Goal: Information Seeking & Learning: Learn about a topic

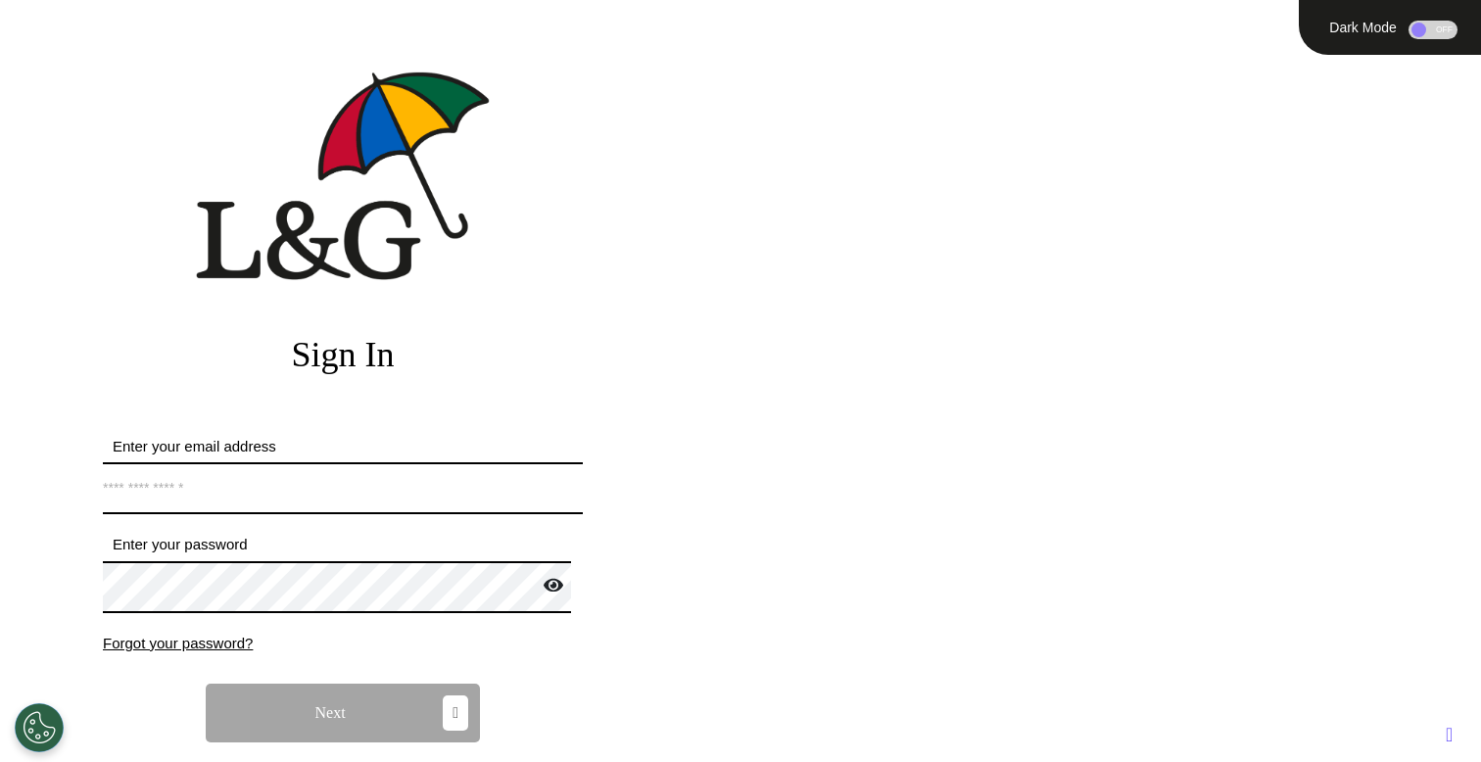
click at [515, 475] on input "Enter your email address" at bounding box center [343, 488] width 480 height 52
type input "**********"
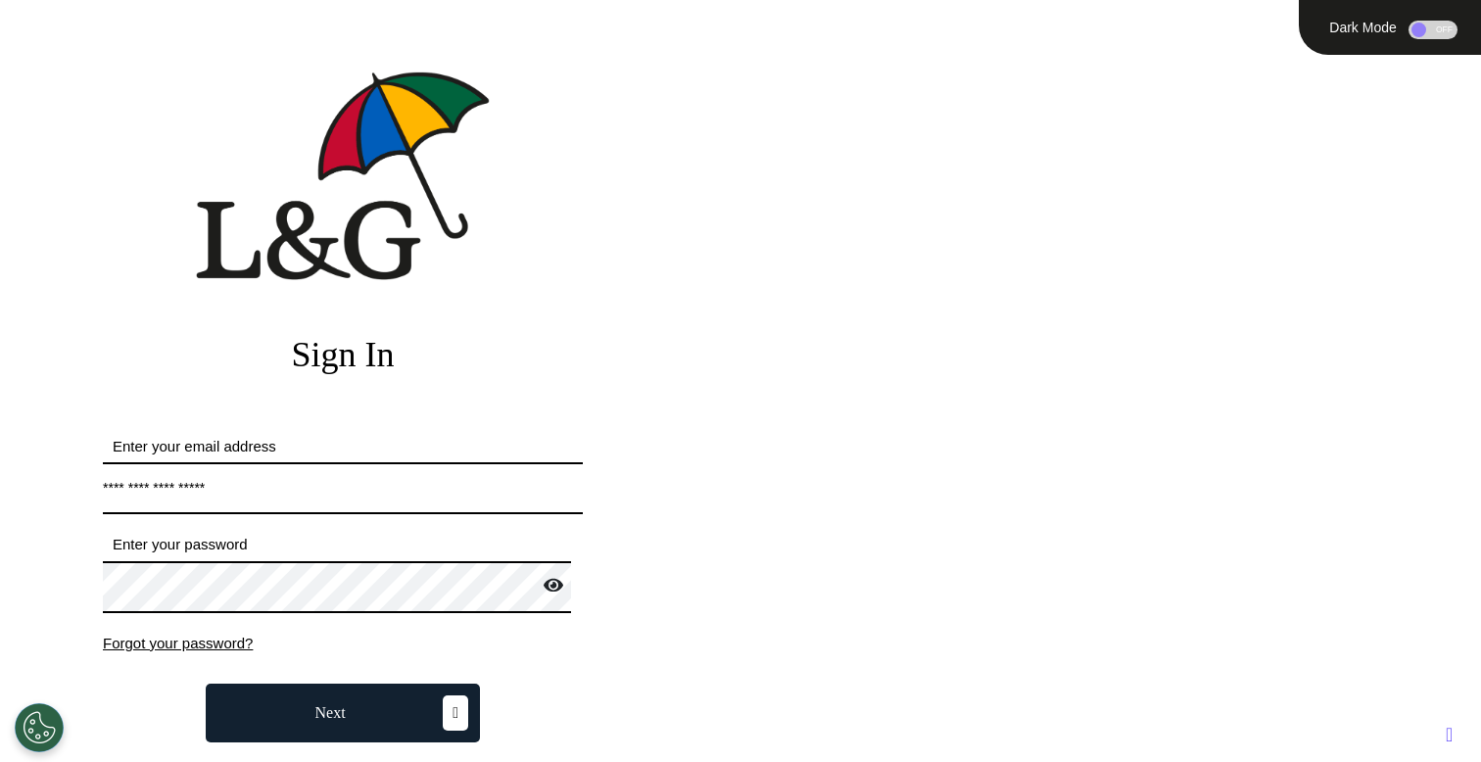
click at [443, 717] on icon "button" at bounding box center [455, 712] width 25 height 35
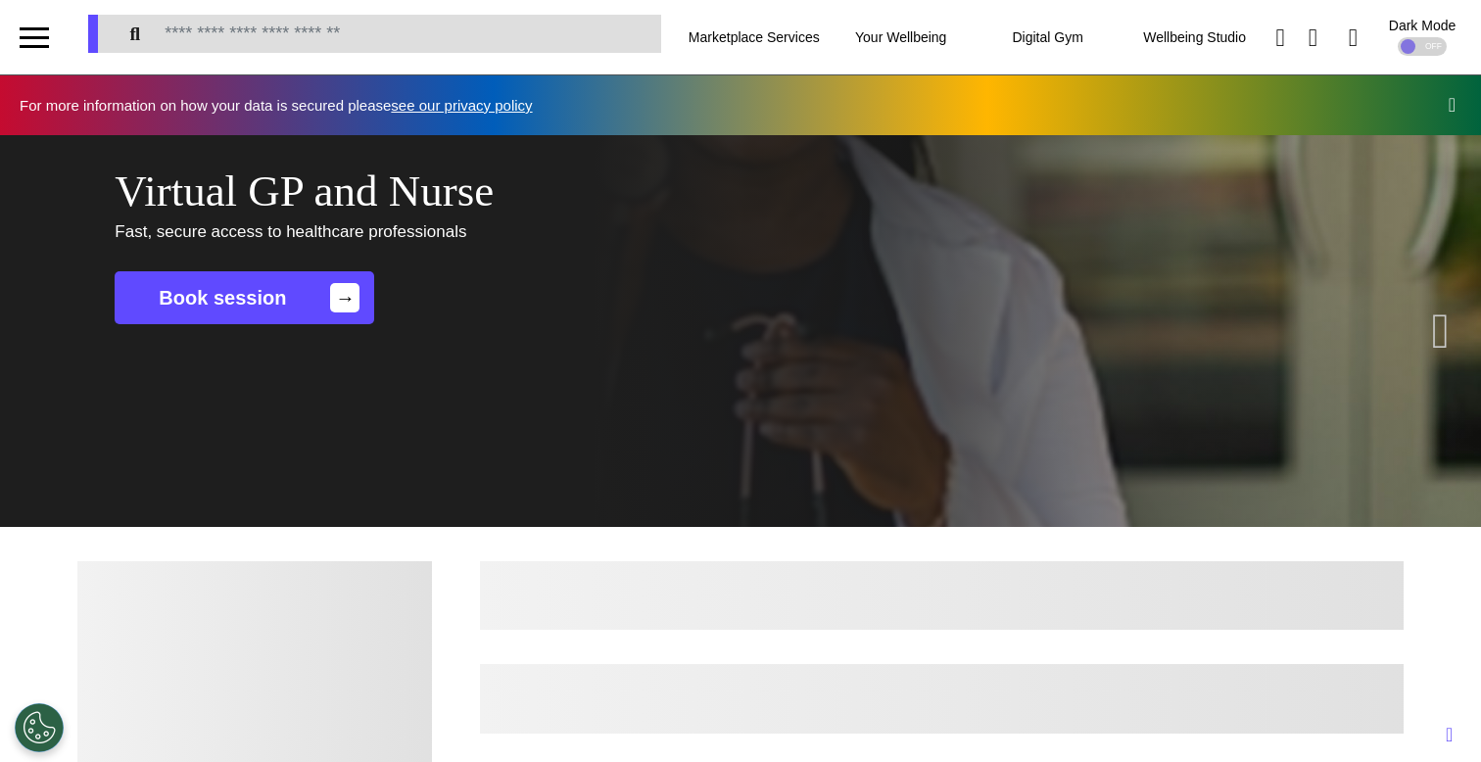
scroll to position [0, 739]
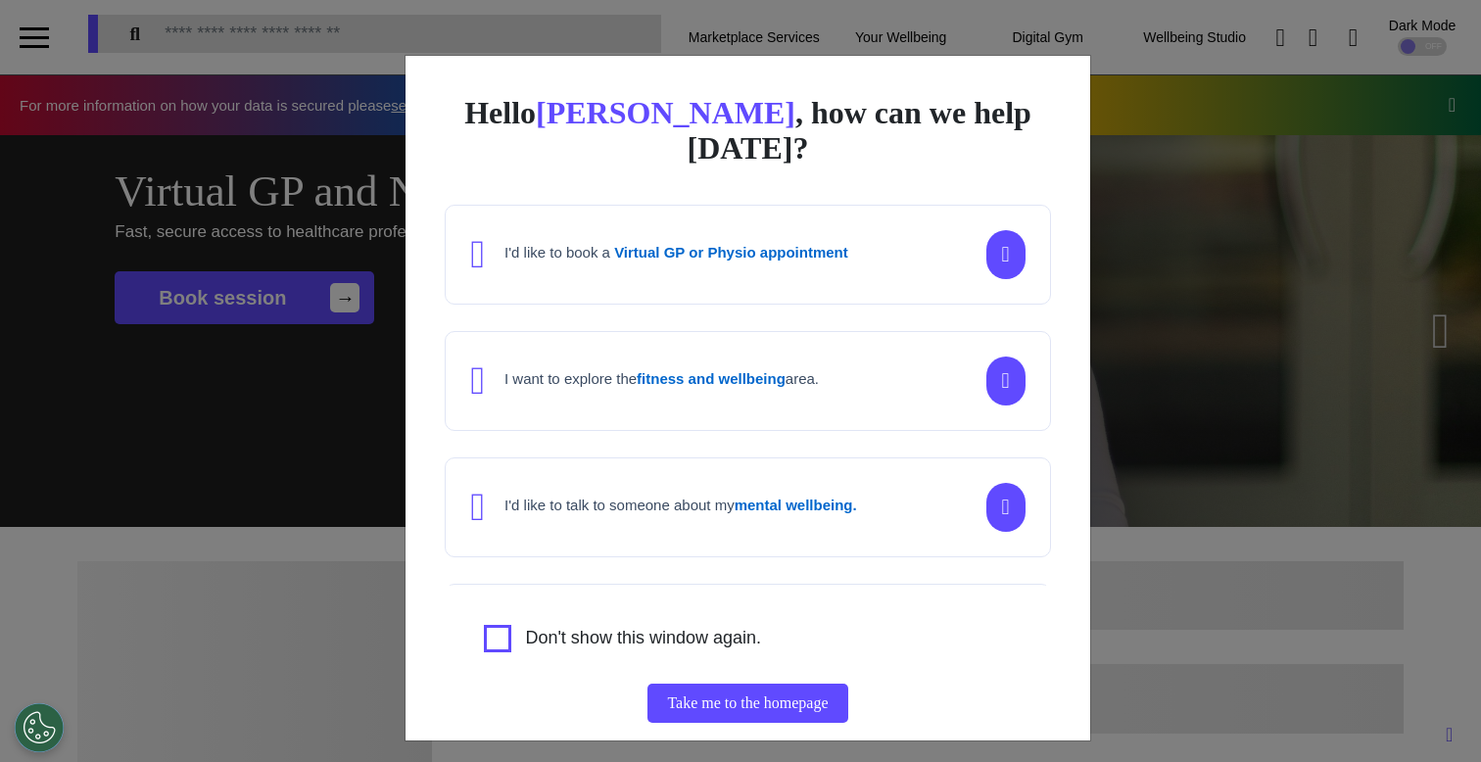
click at [347, 370] on div "Hello [PERSON_NAME] , how can we help [DATE]? I'd like to book a Virtual GP or …" at bounding box center [740, 381] width 1481 height 762
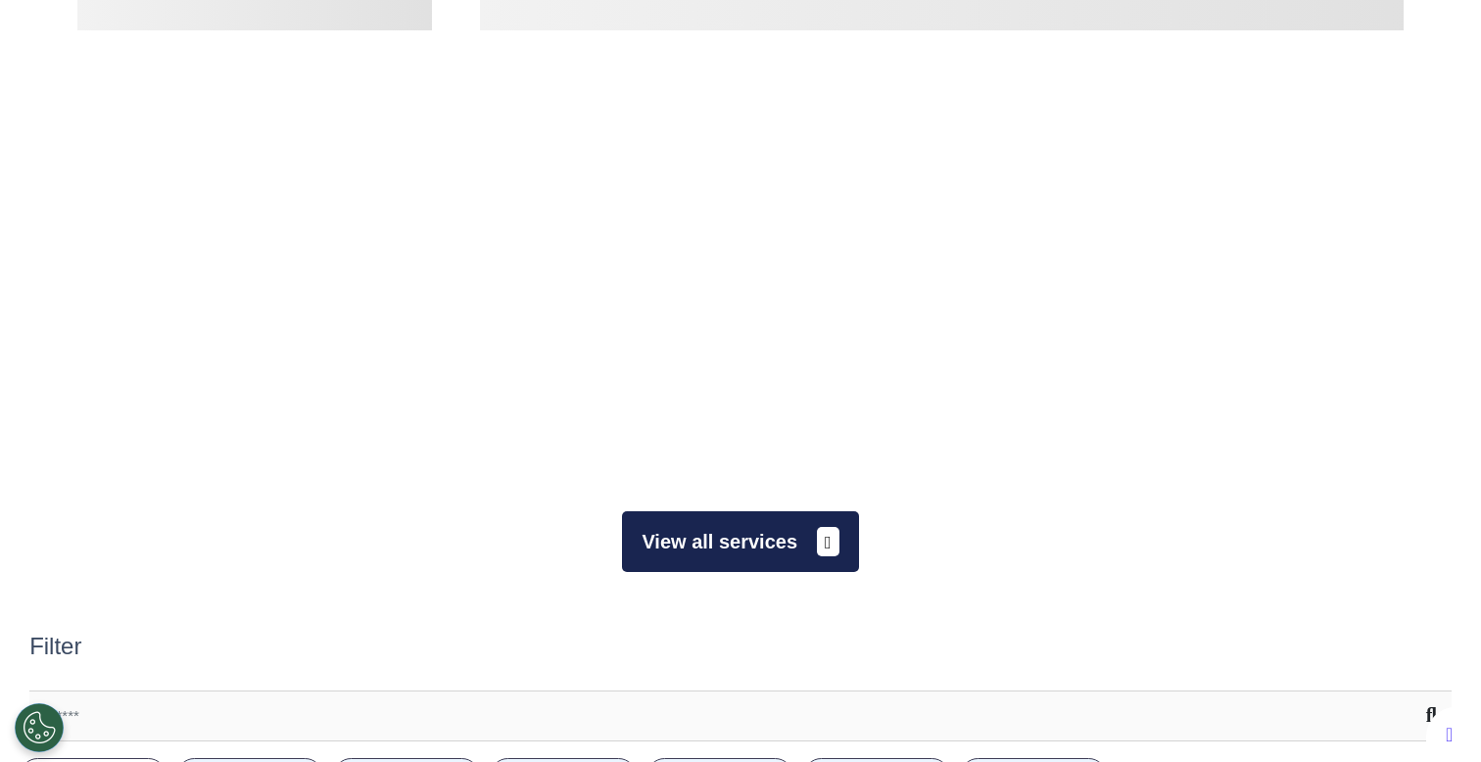
click at [730, 553] on button "View all services" at bounding box center [740, 541] width 236 height 61
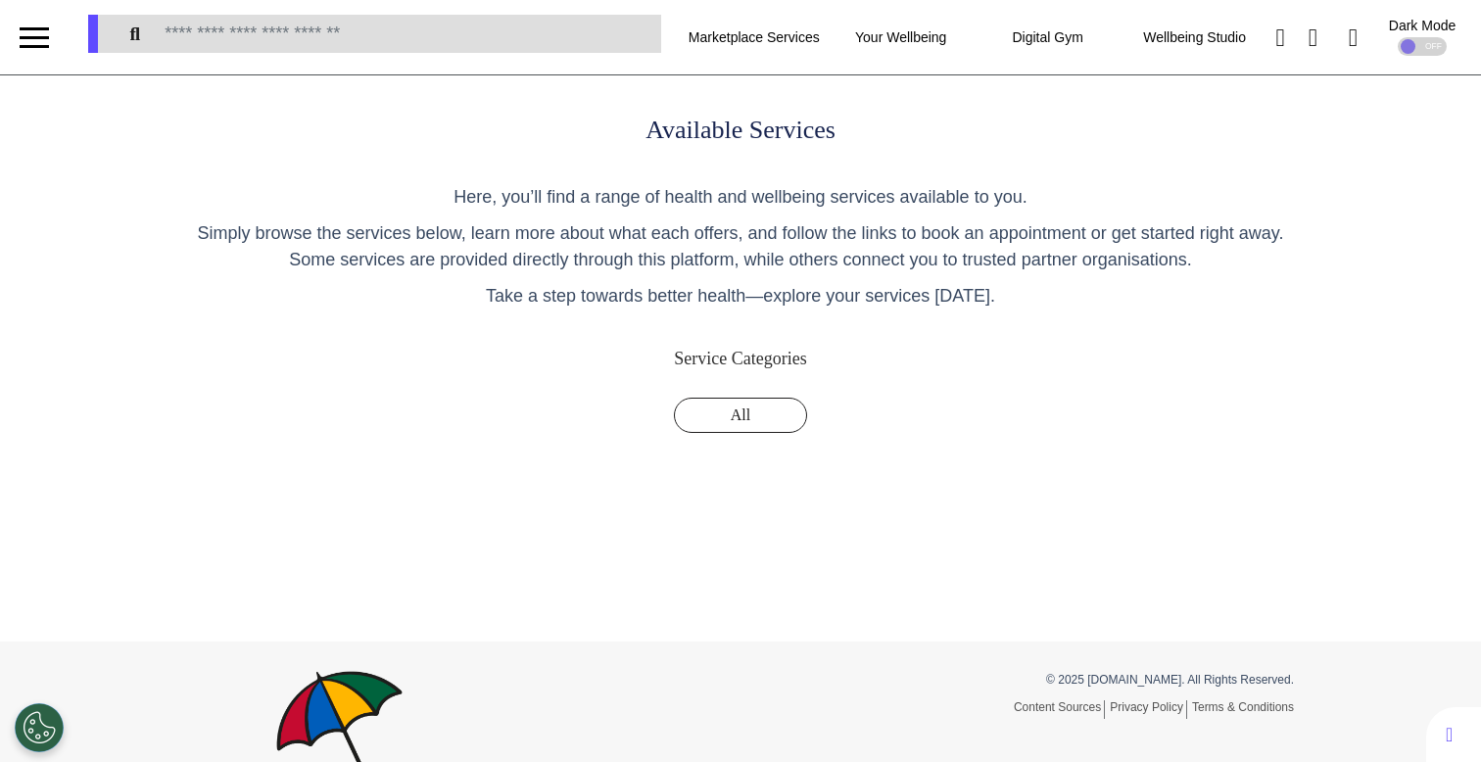
click at [722, 547] on div "Available Services Here, you’ll find a range of health and wellbeing services a…" at bounding box center [740, 358] width 1481 height 566
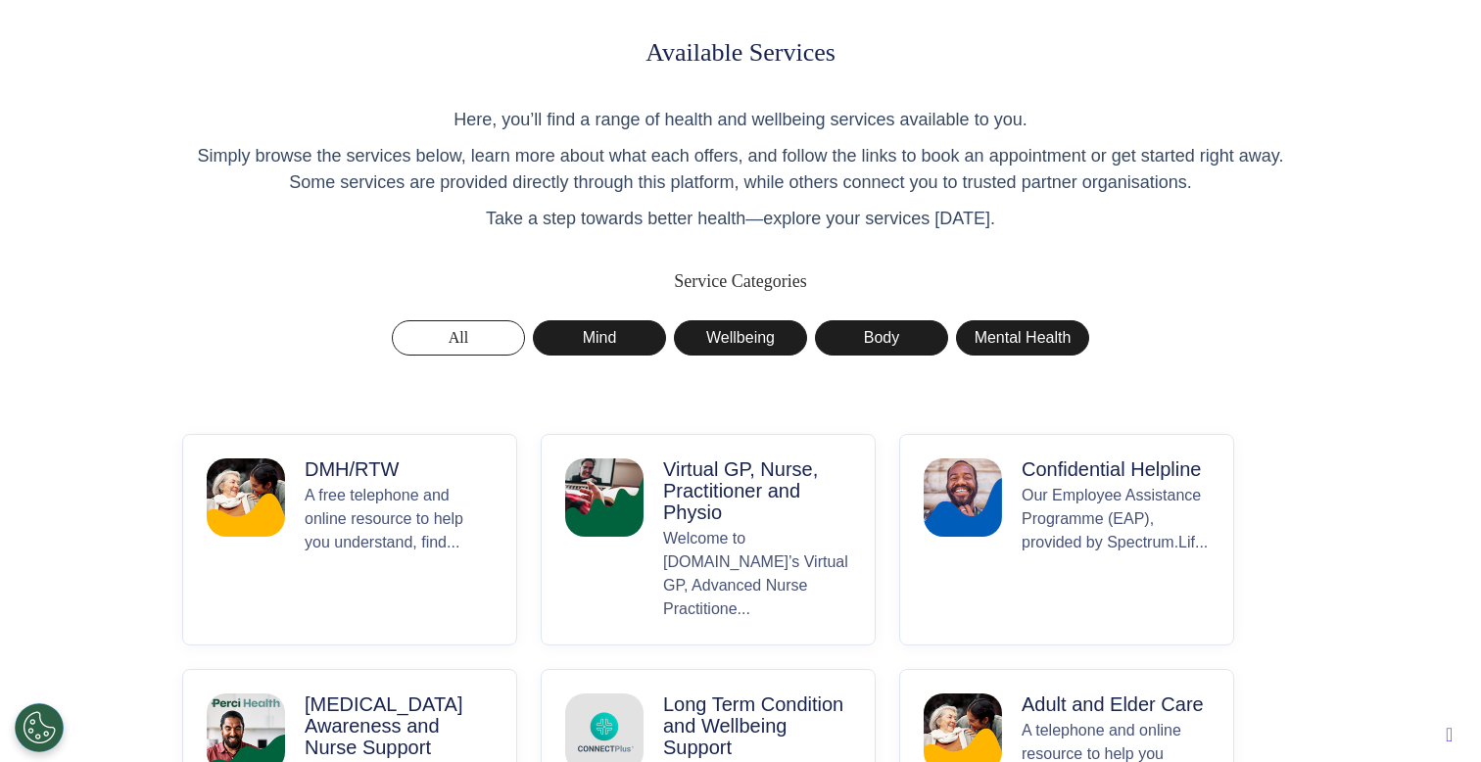
scroll to position [81, 0]
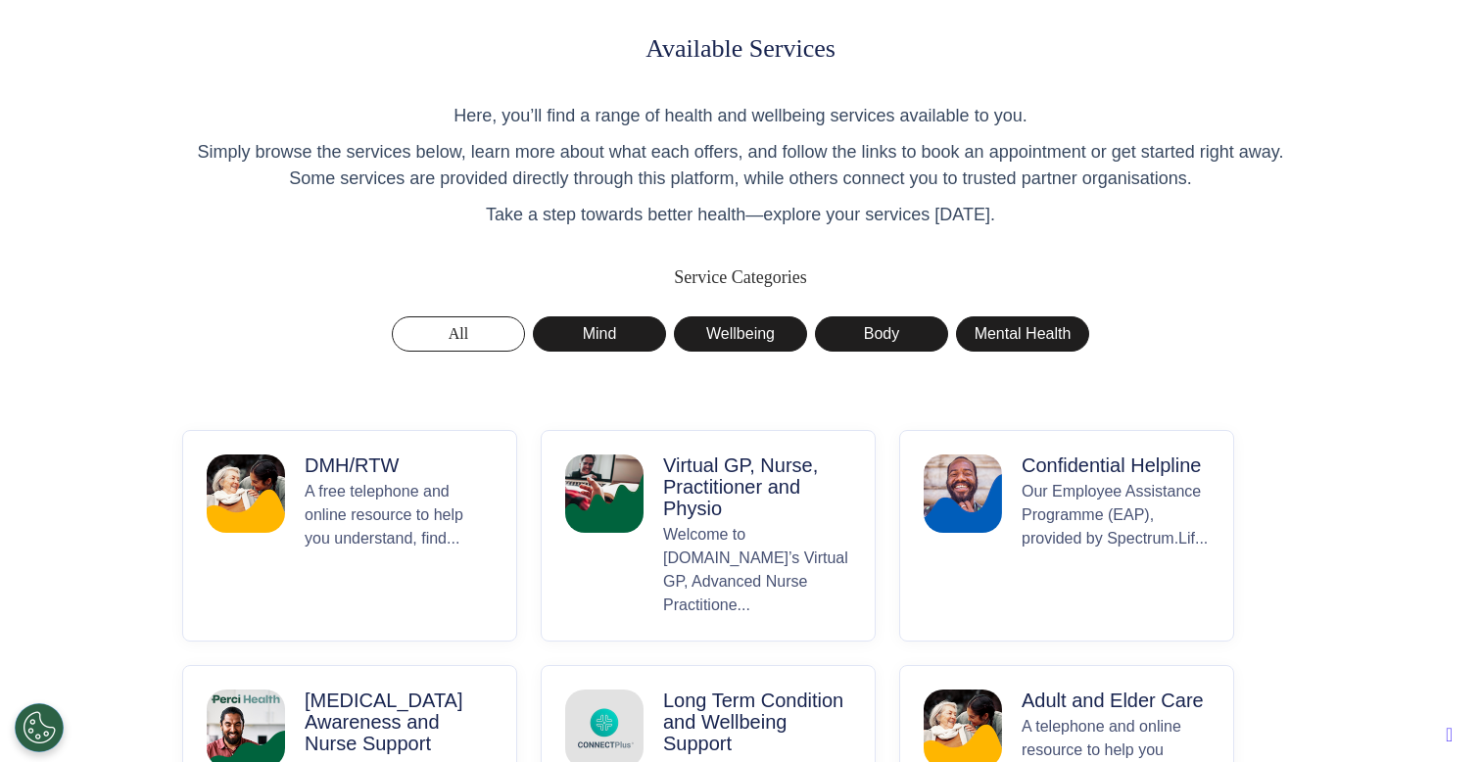
click at [464, 532] on p "A free telephone and online resource to help you understand, find..." at bounding box center [399, 548] width 188 height 137
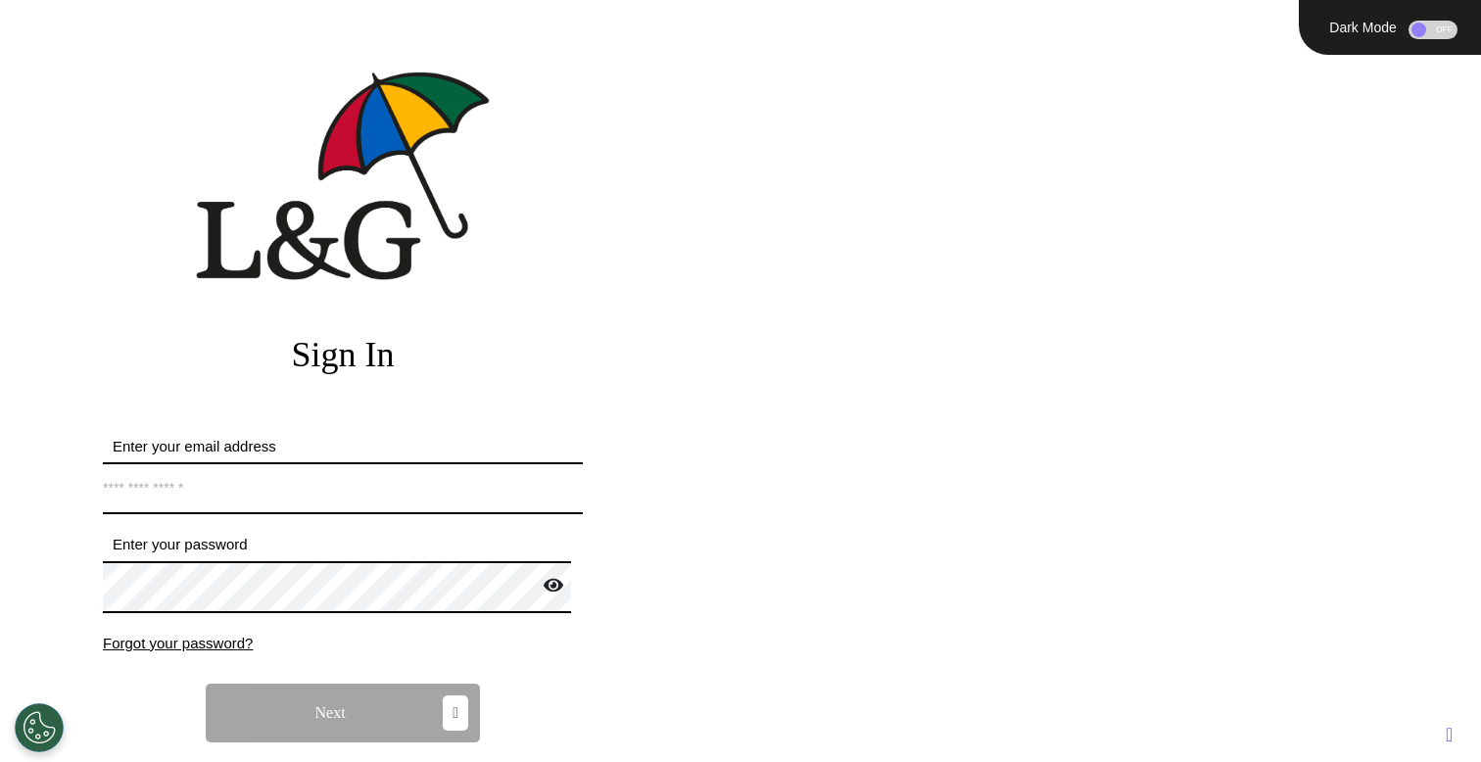
click at [263, 475] on input "Enter your email address" at bounding box center [343, 488] width 480 height 52
